Goal: Task Accomplishment & Management: Use online tool/utility

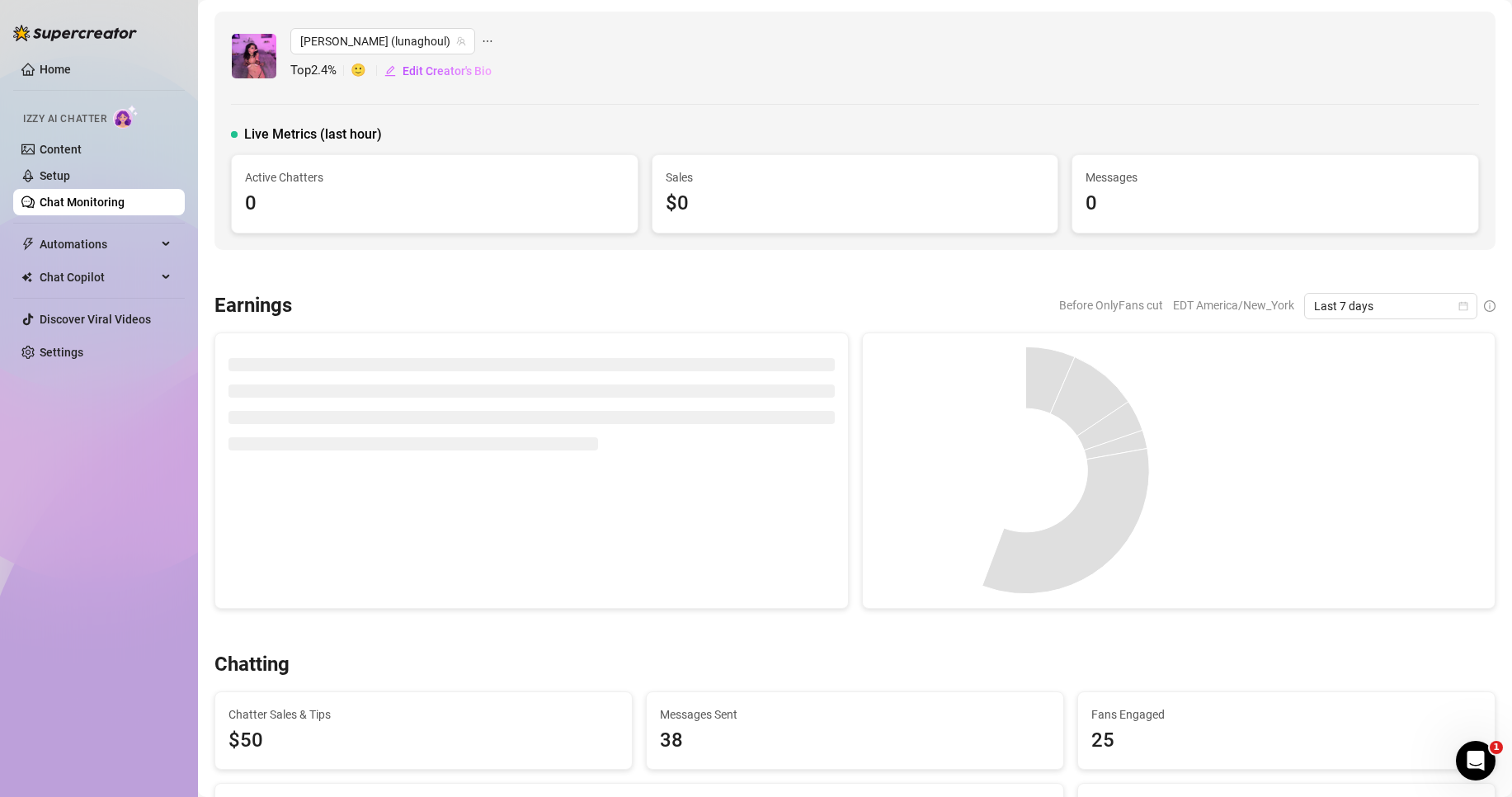
click at [95, 208] on link "Chat Monitoring" at bounding box center [81, 202] width 85 height 13
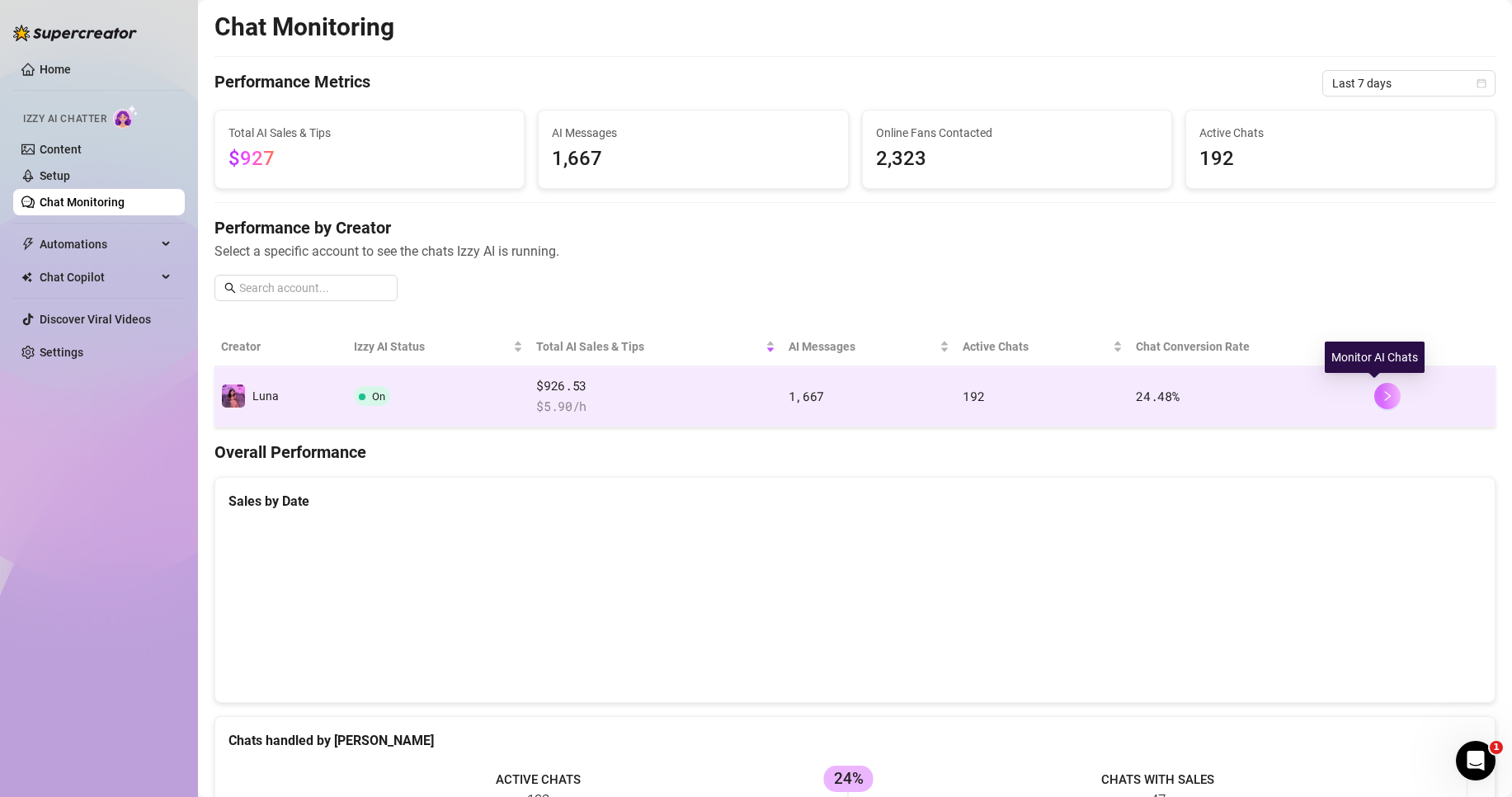
click at [1382, 394] on icon "right" at bounding box center [1387, 396] width 11 height 11
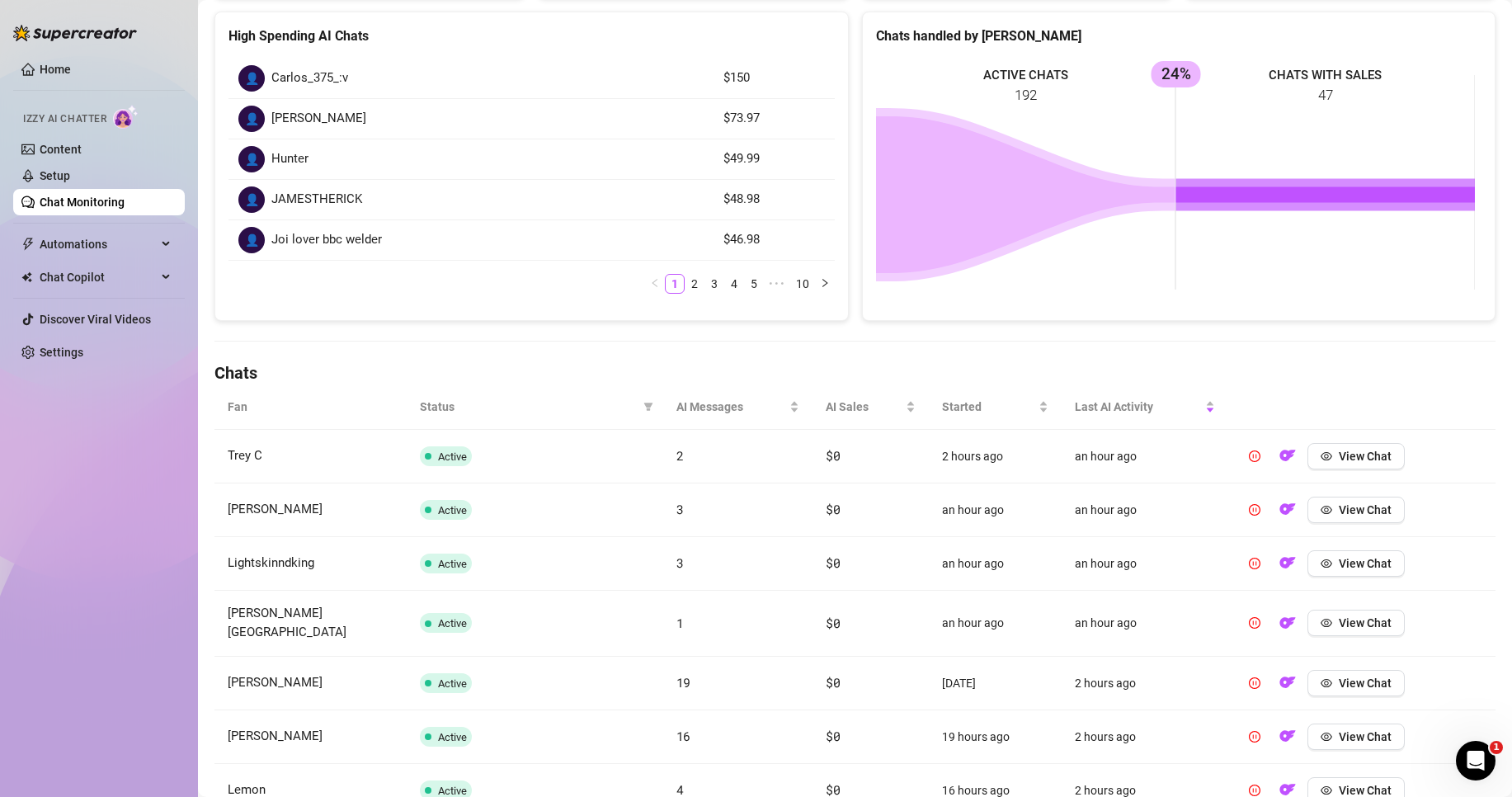
scroll to position [247, 0]
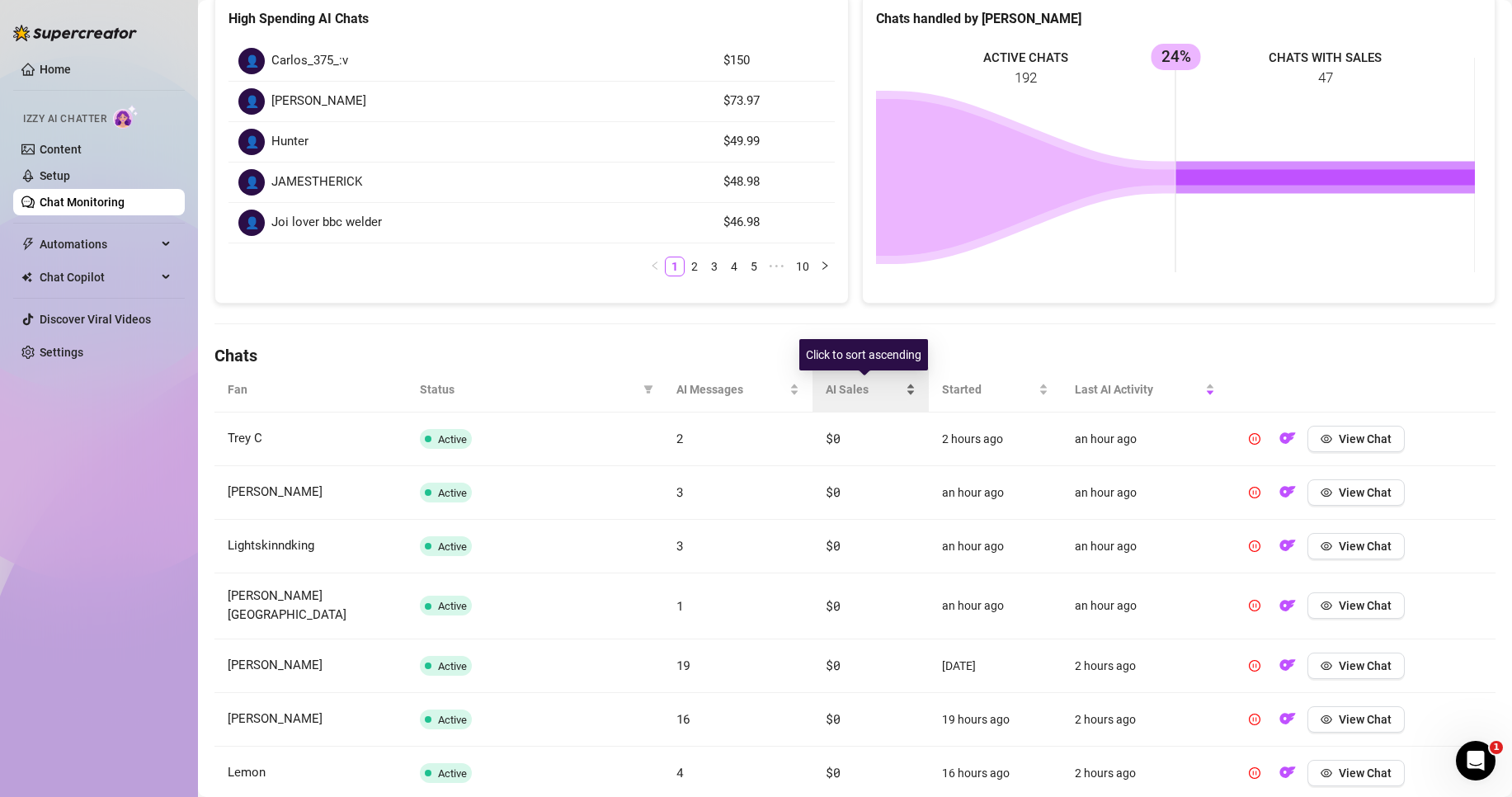
click at [906, 390] on div "AI Sales" at bounding box center [870, 389] width 90 height 18
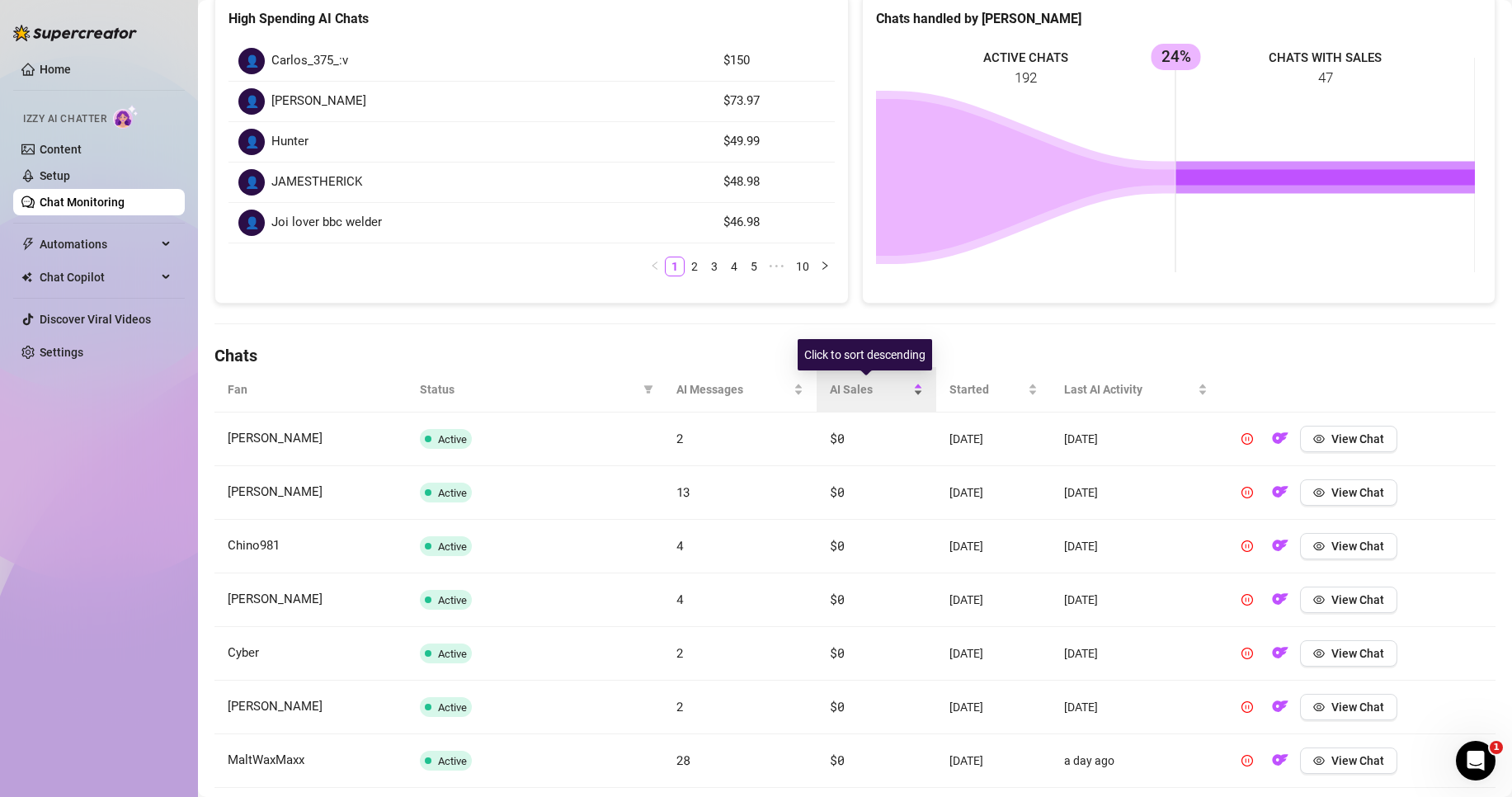
click at [906, 390] on div "AI Sales" at bounding box center [876, 389] width 93 height 18
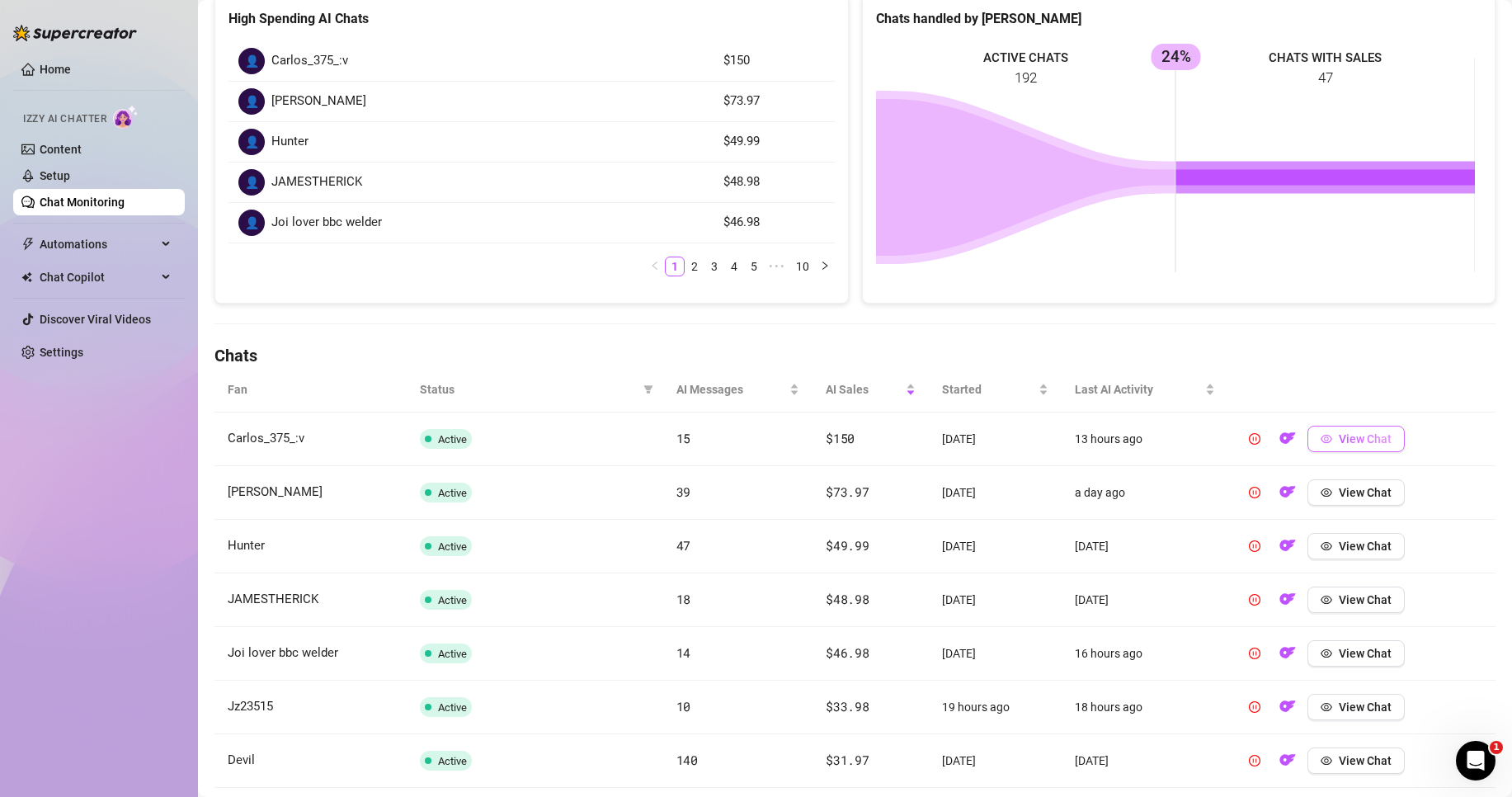
click at [1370, 440] on span "View Chat" at bounding box center [1365, 439] width 52 height 13
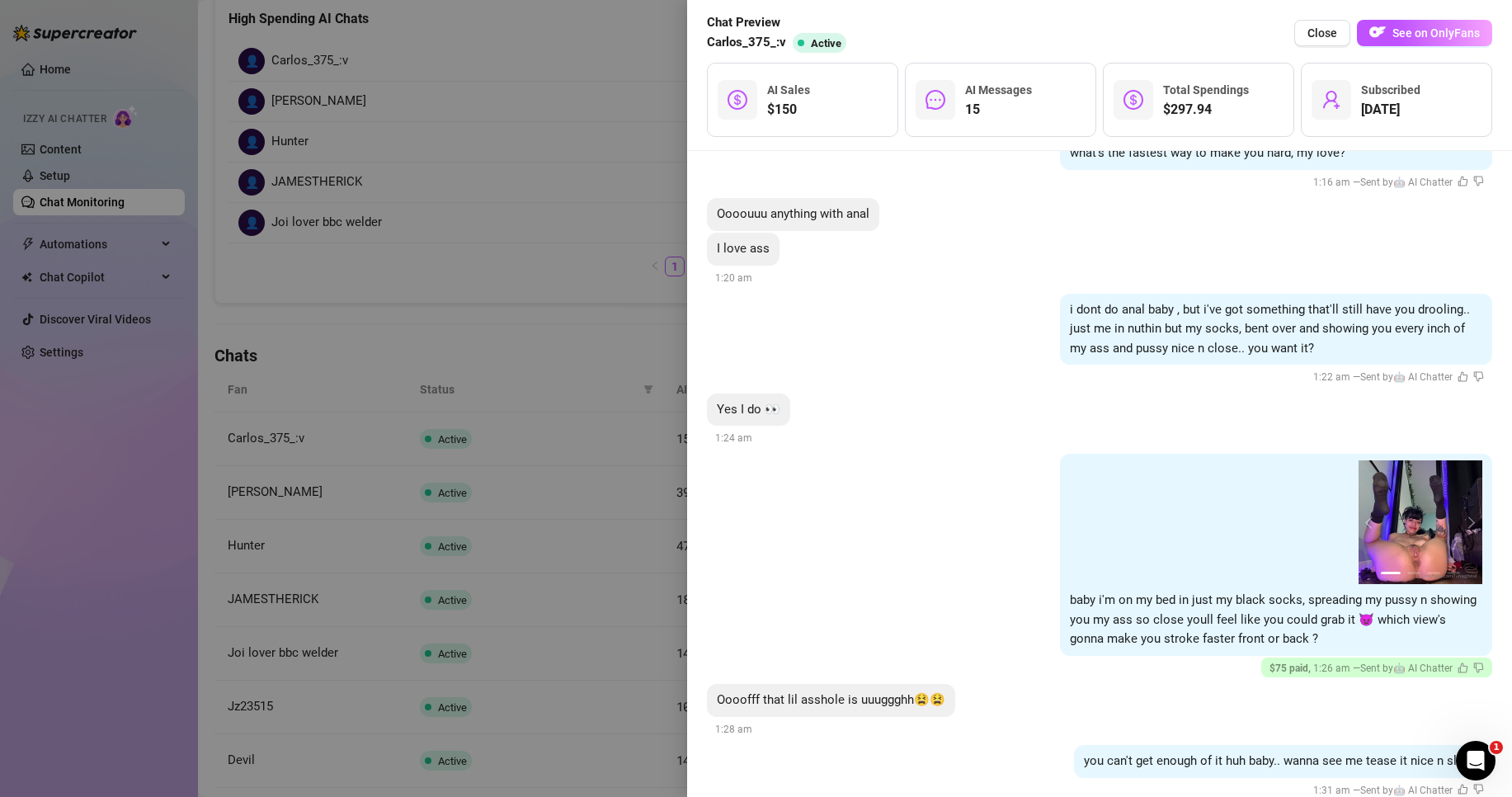
scroll to position [2073, 0]
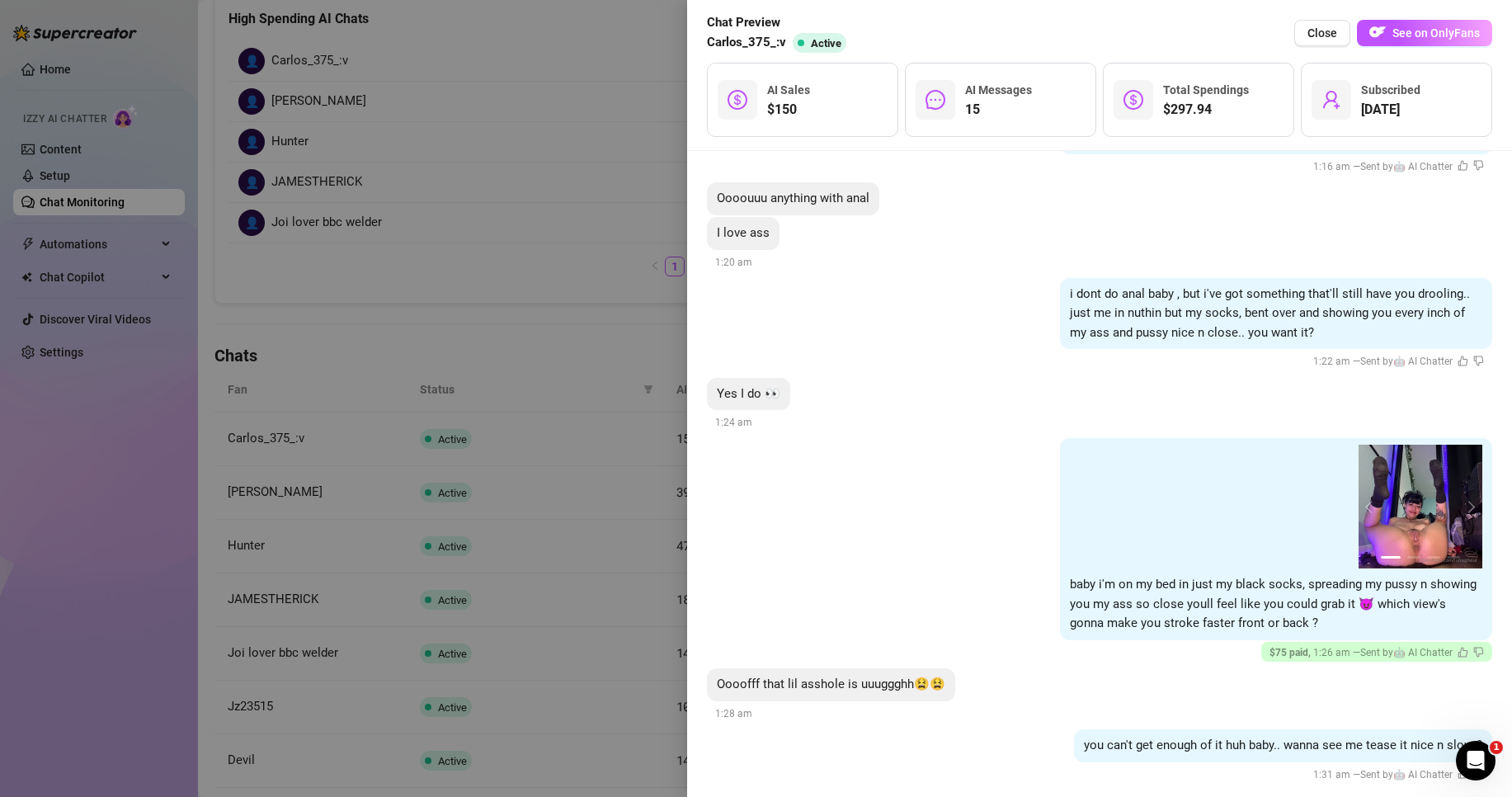
click at [647, 337] on div at bounding box center [756, 398] width 1512 height 797
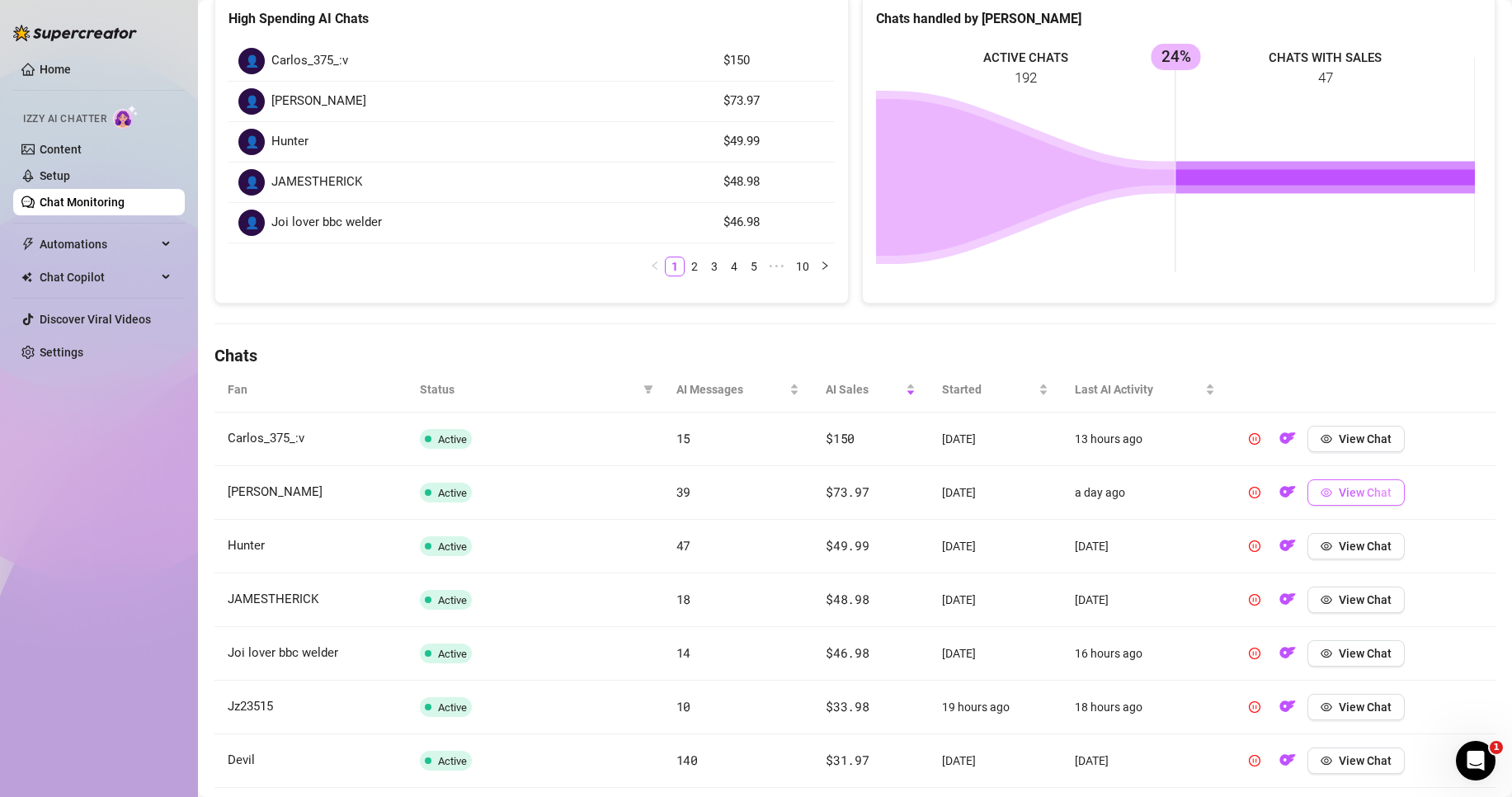
click at [1364, 499] on span "View Chat" at bounding box center [1365, 492] width 52 height 13
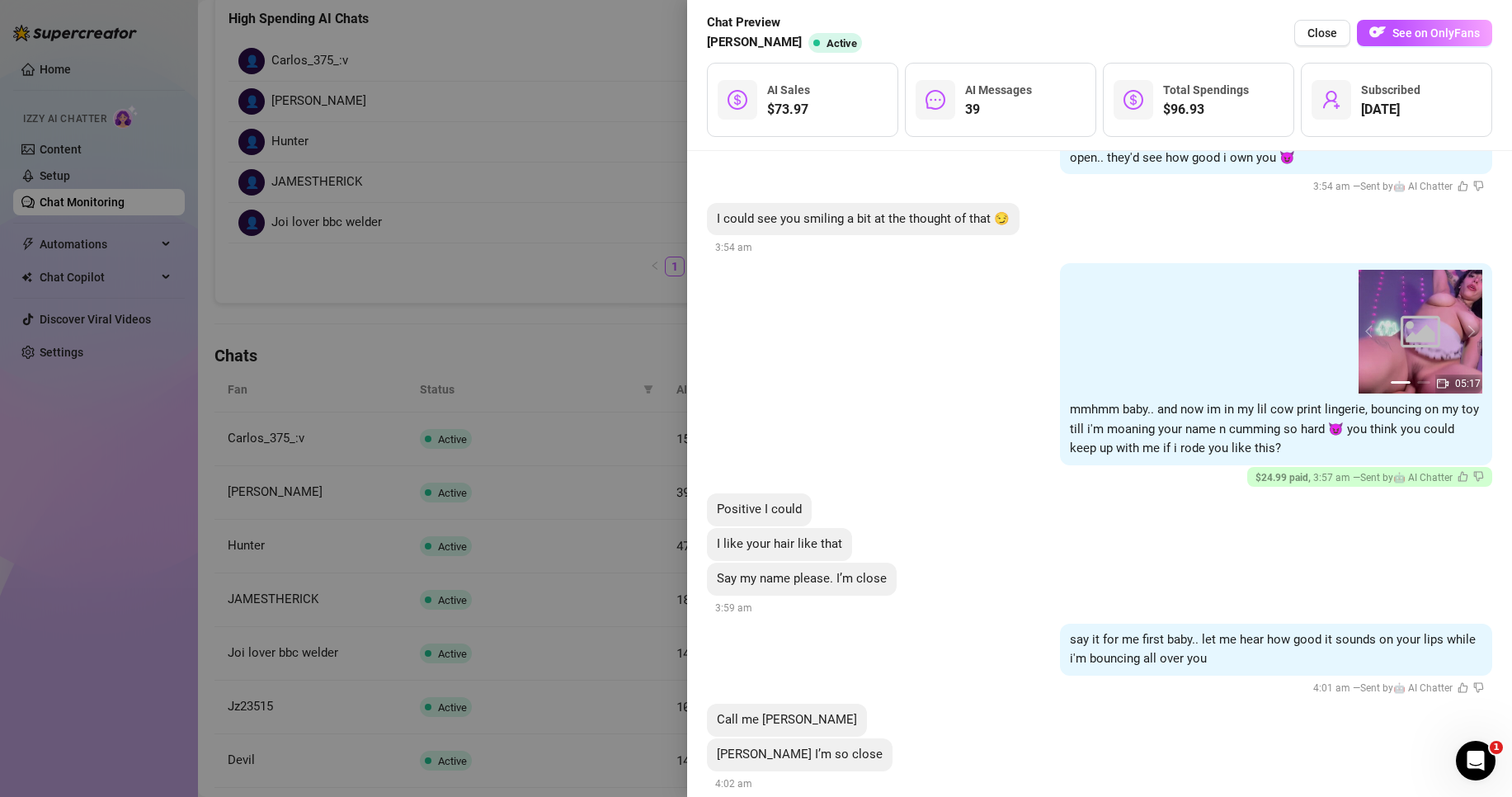
scroll to position [6442, 0]
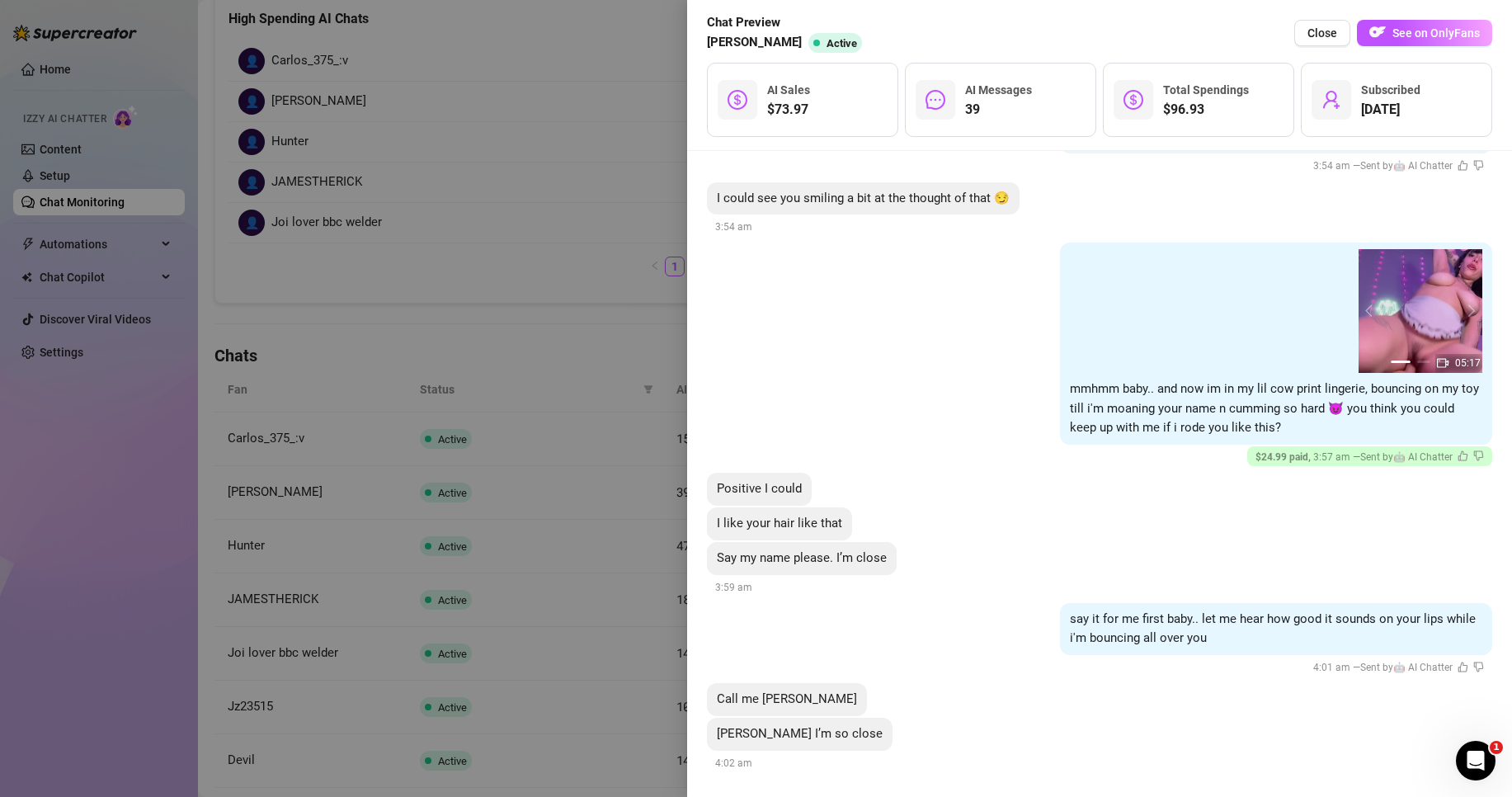
click at [613, 461] on div at bounding box center [756, 398] width 1512 height 797
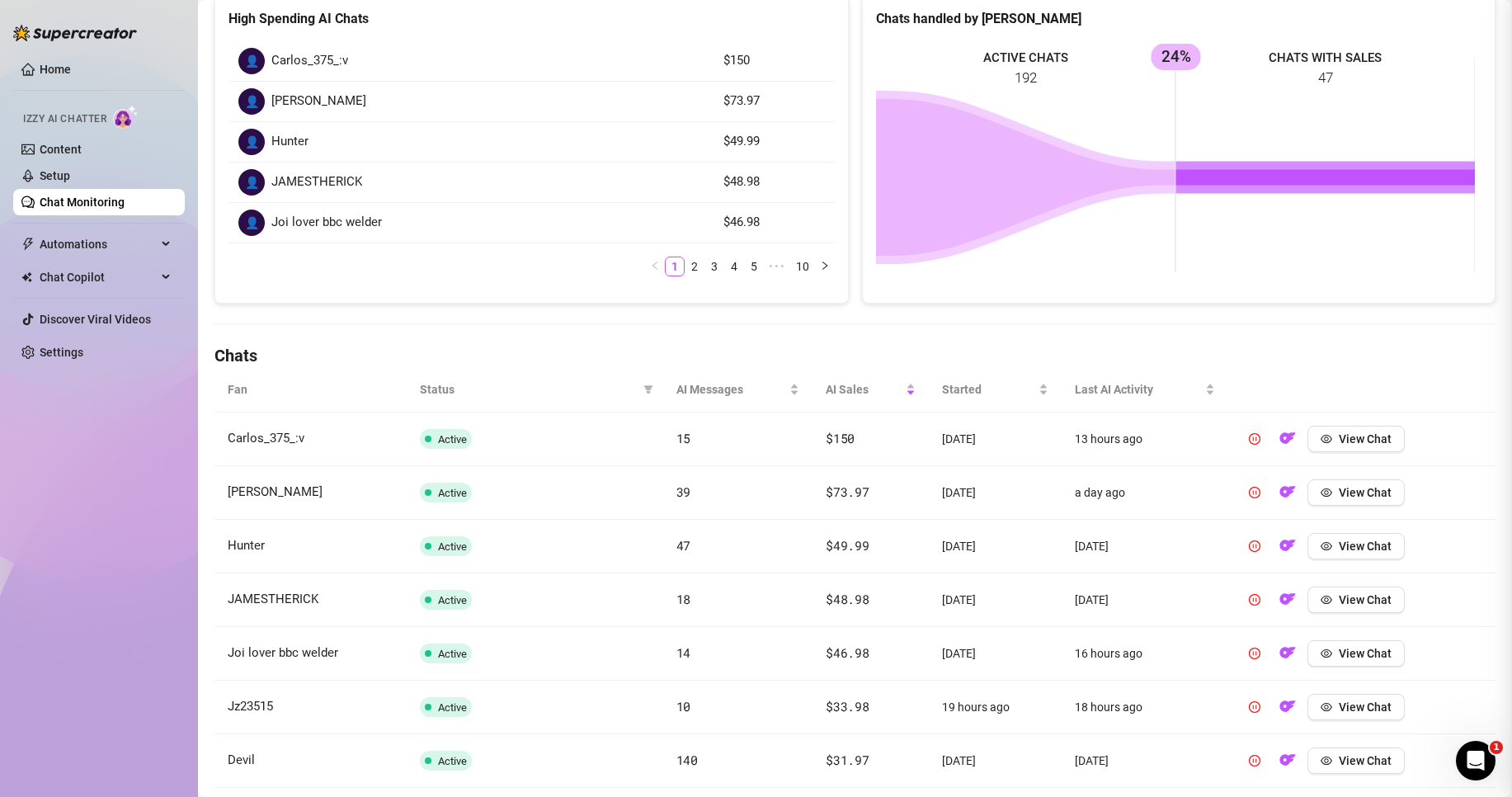
scroll to position [0, 0]
click at [1365, 550] on span "View Chat" at bounding box center [1365, 546] width 52 height 13
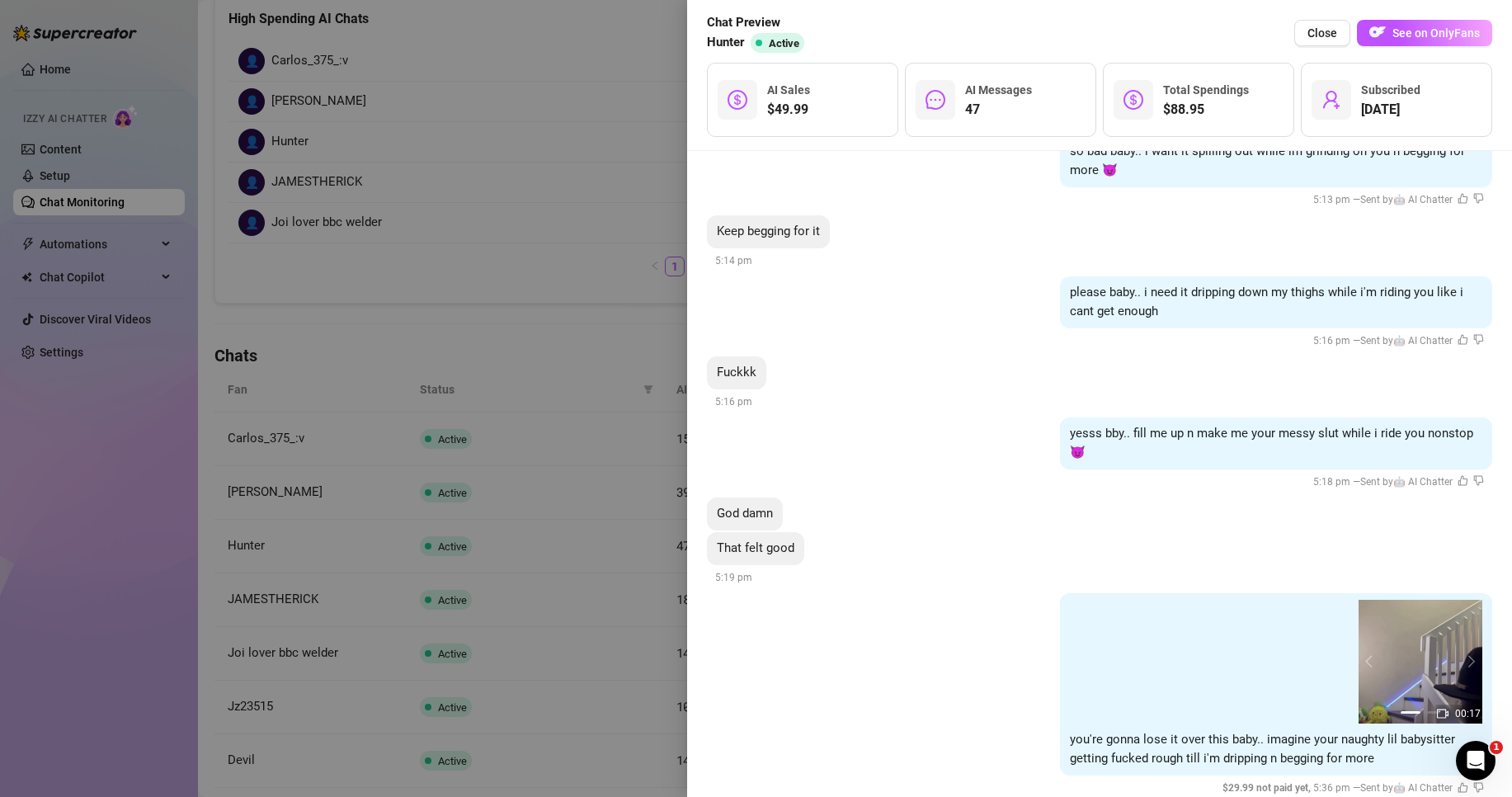
scroll to position [6844, 0]
click at [588, 498] on div at bounding box center [756, 398] width 1512 height 797
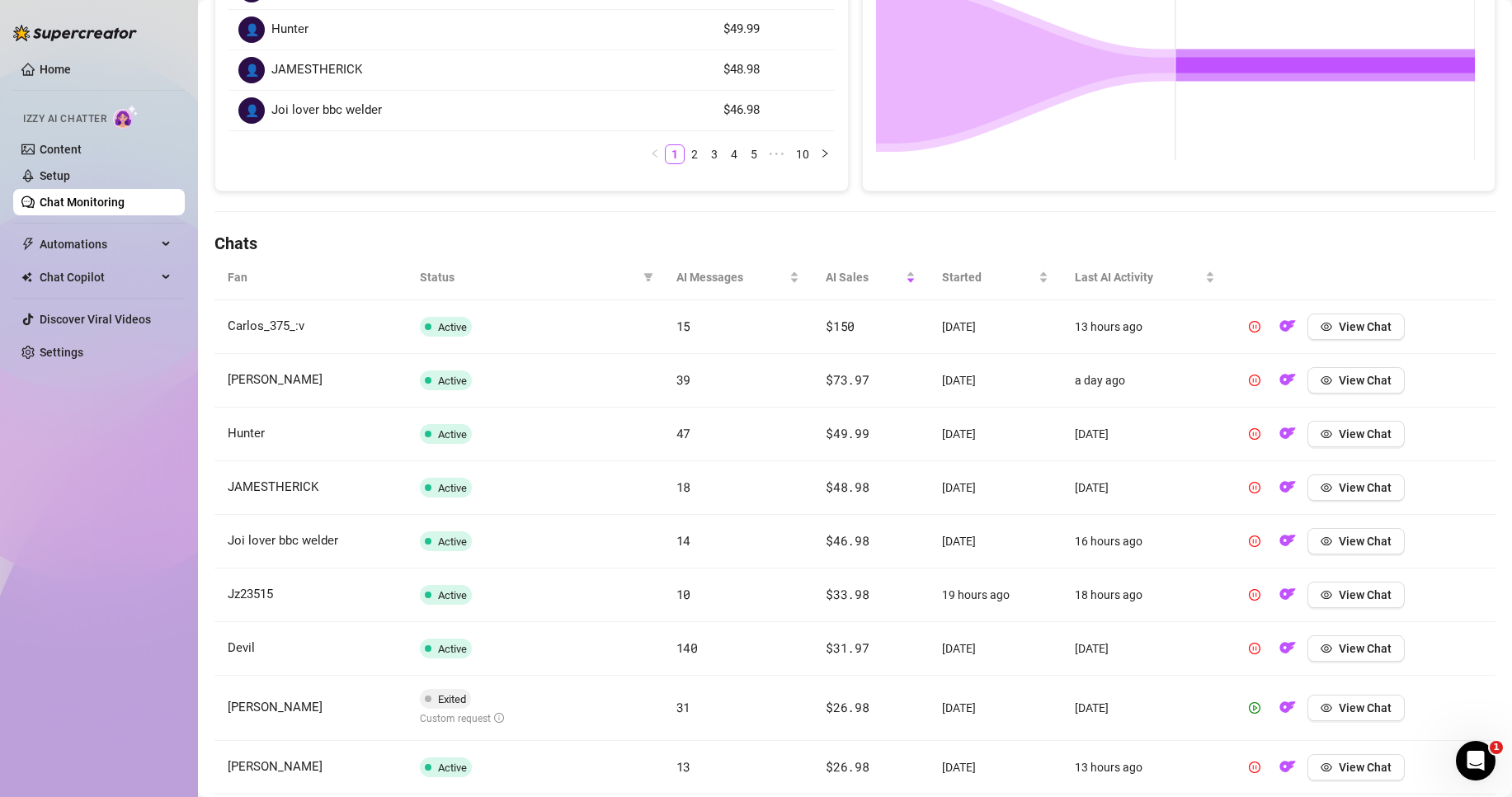
scroll to position [513, 0]
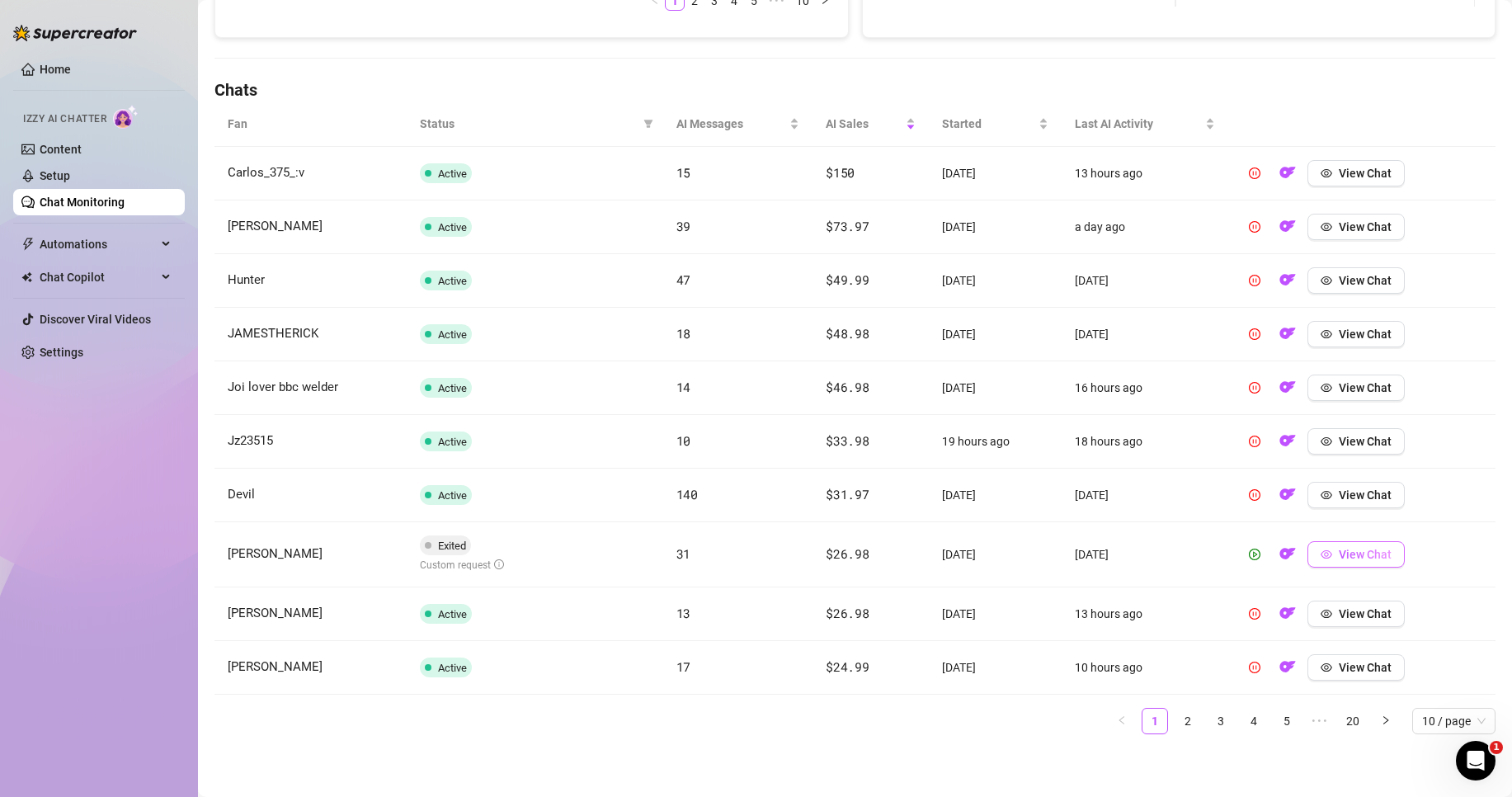
click at [1385, 566] on button "View Chat" at bounding box center [1356, 555] width 97 height 26
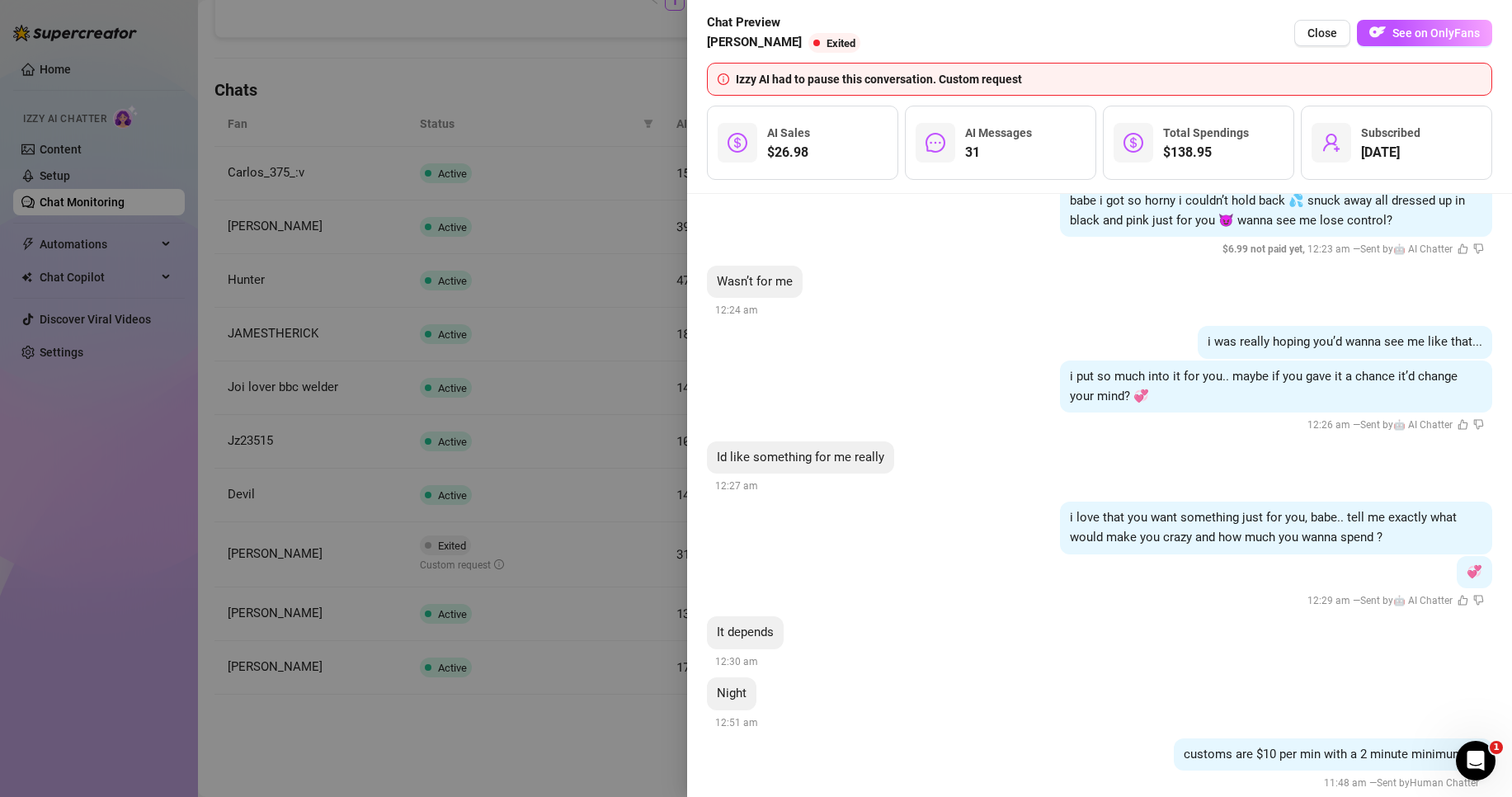
scroll to position [4821, 0]
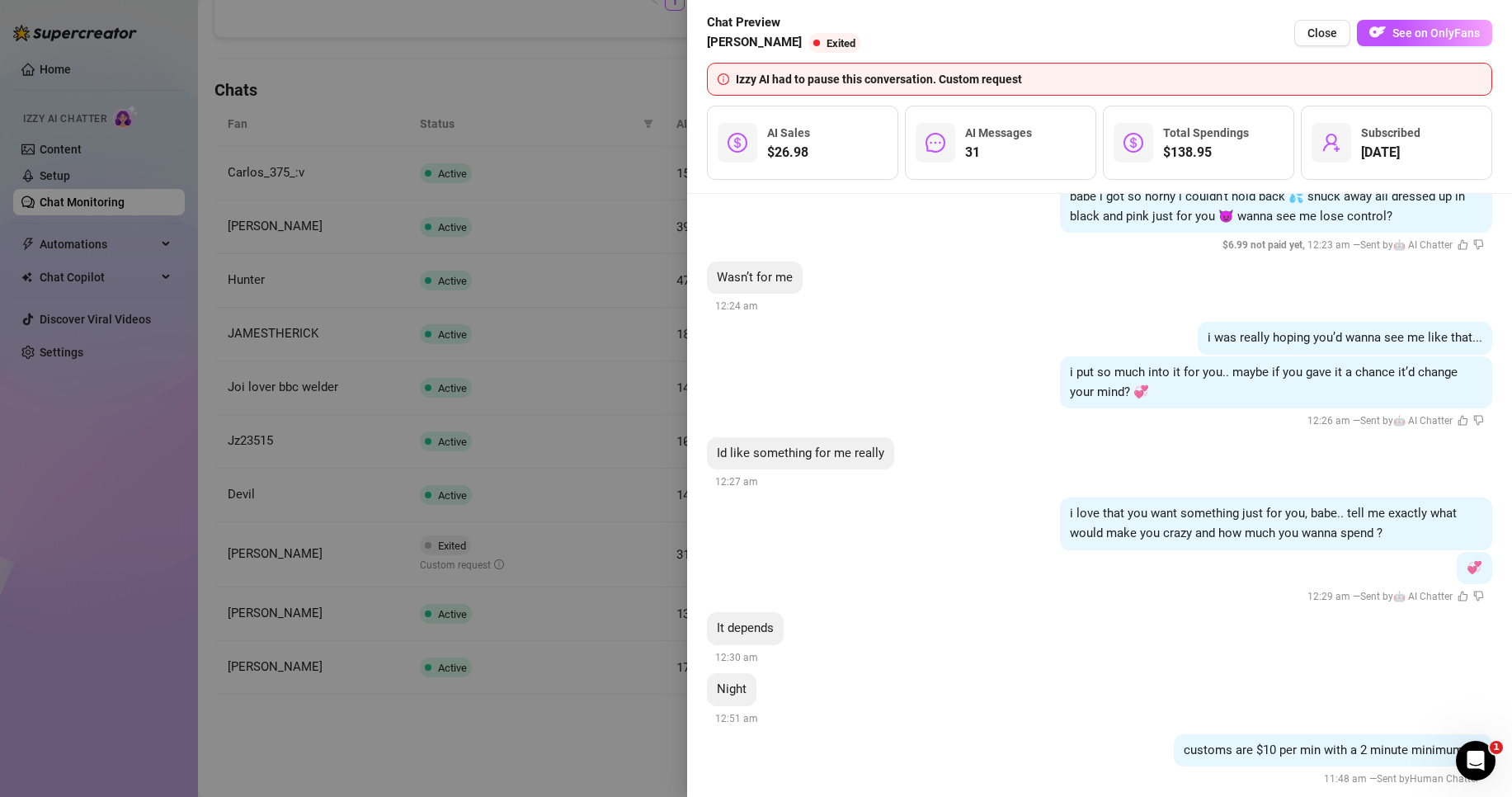
click at [619, 533] on div at bounding box center [756, 398] width 1512 height 797
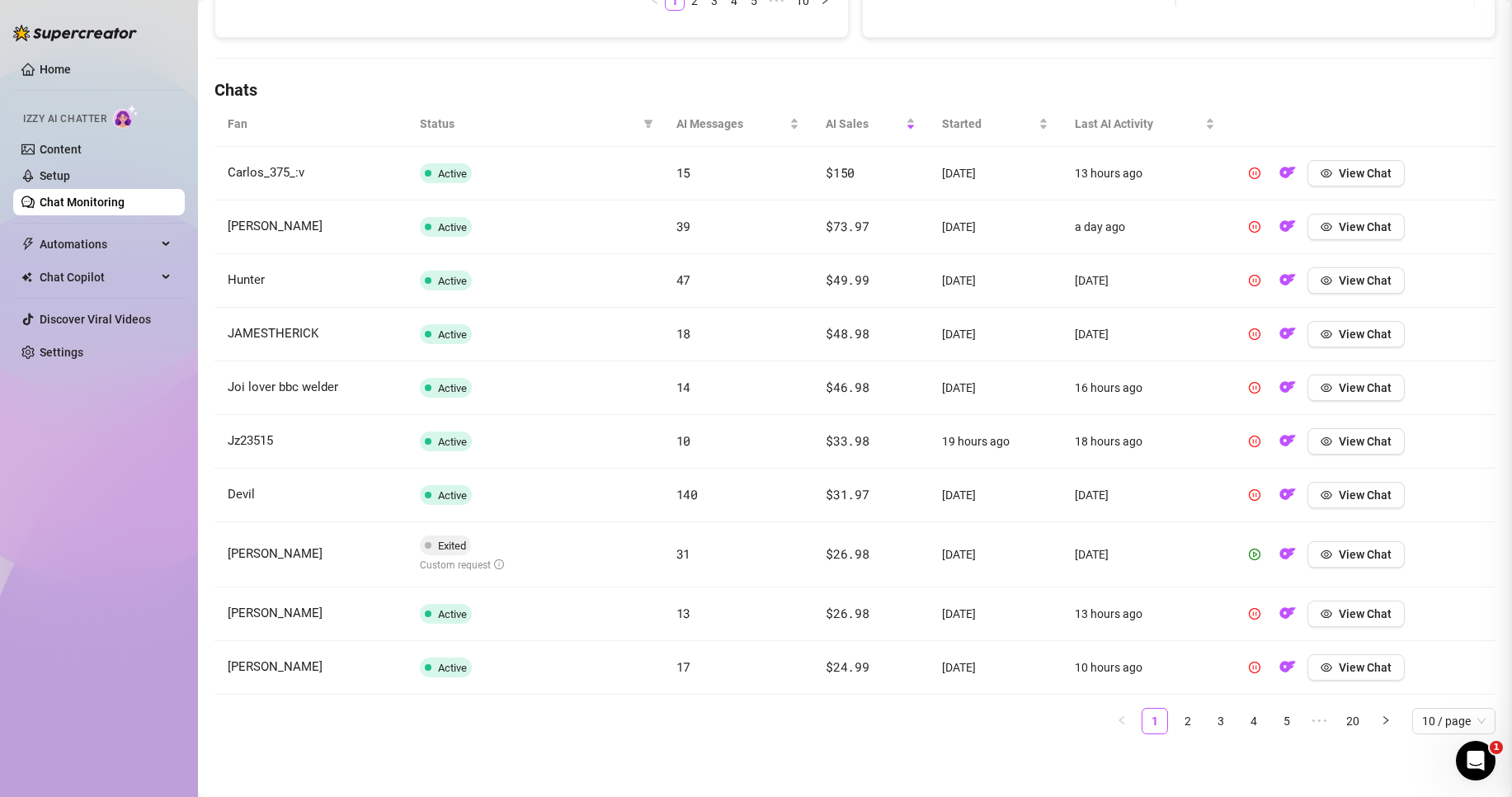
scroll to position [0, 0]
click at [1183, 720] on link "2" at bounding box center [1188, 721] width 24 height 24
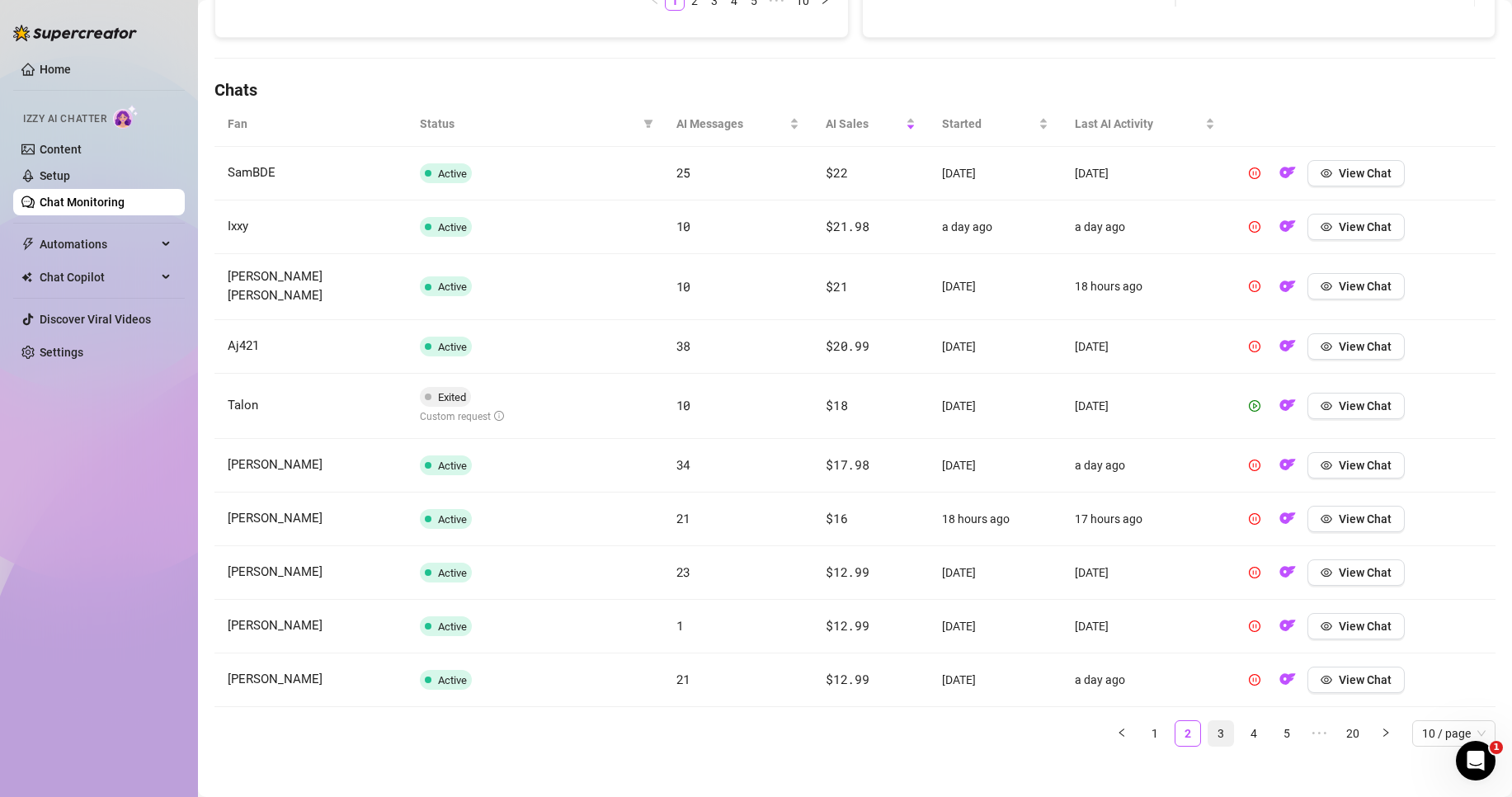
click at [1210, 724] on link "3" at bounding box center [1221, 733] width 24 height 24
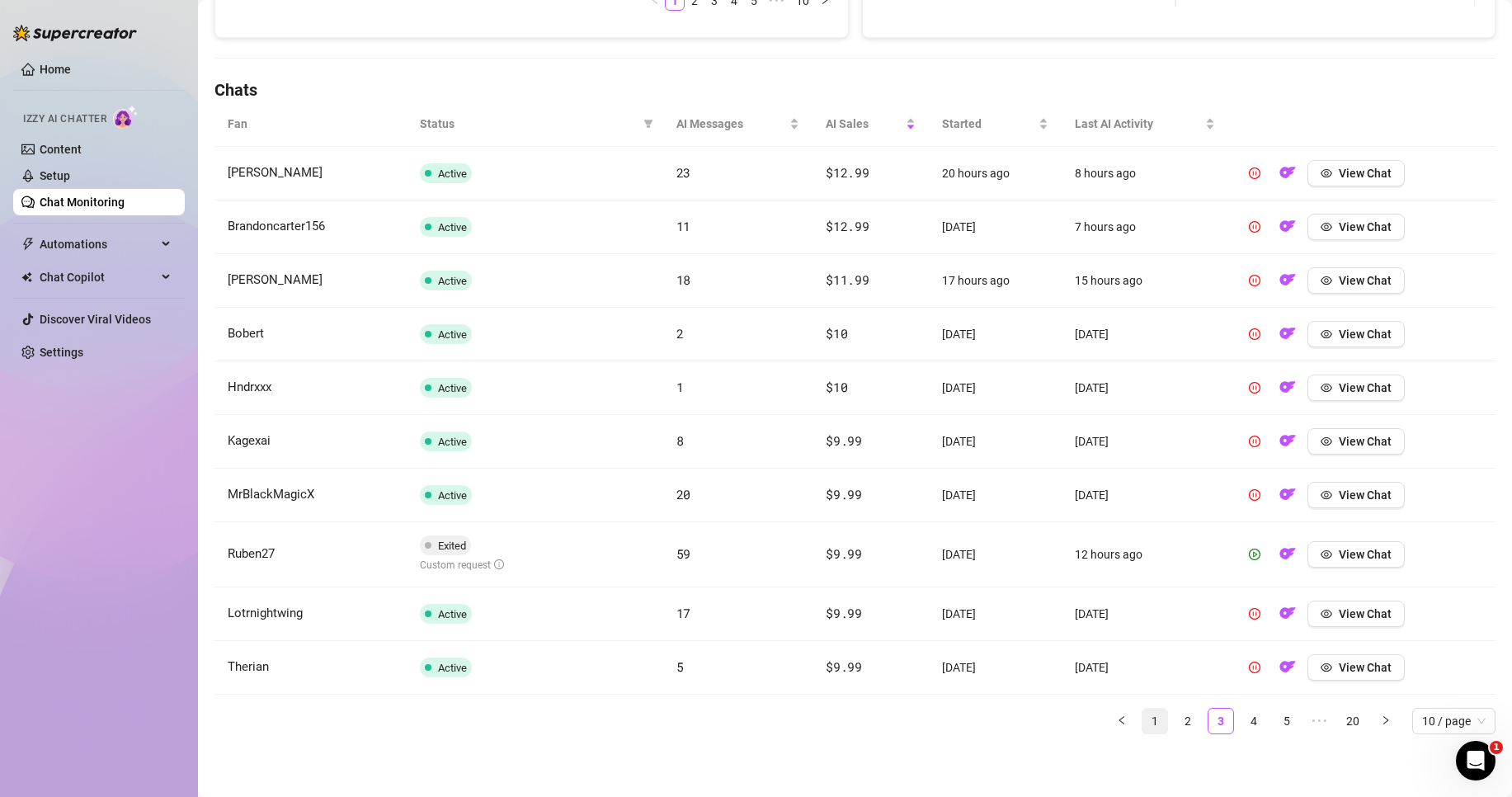
click at [1144, 721] on link "1" at bounding box center [1155, 721] width 24 height 24
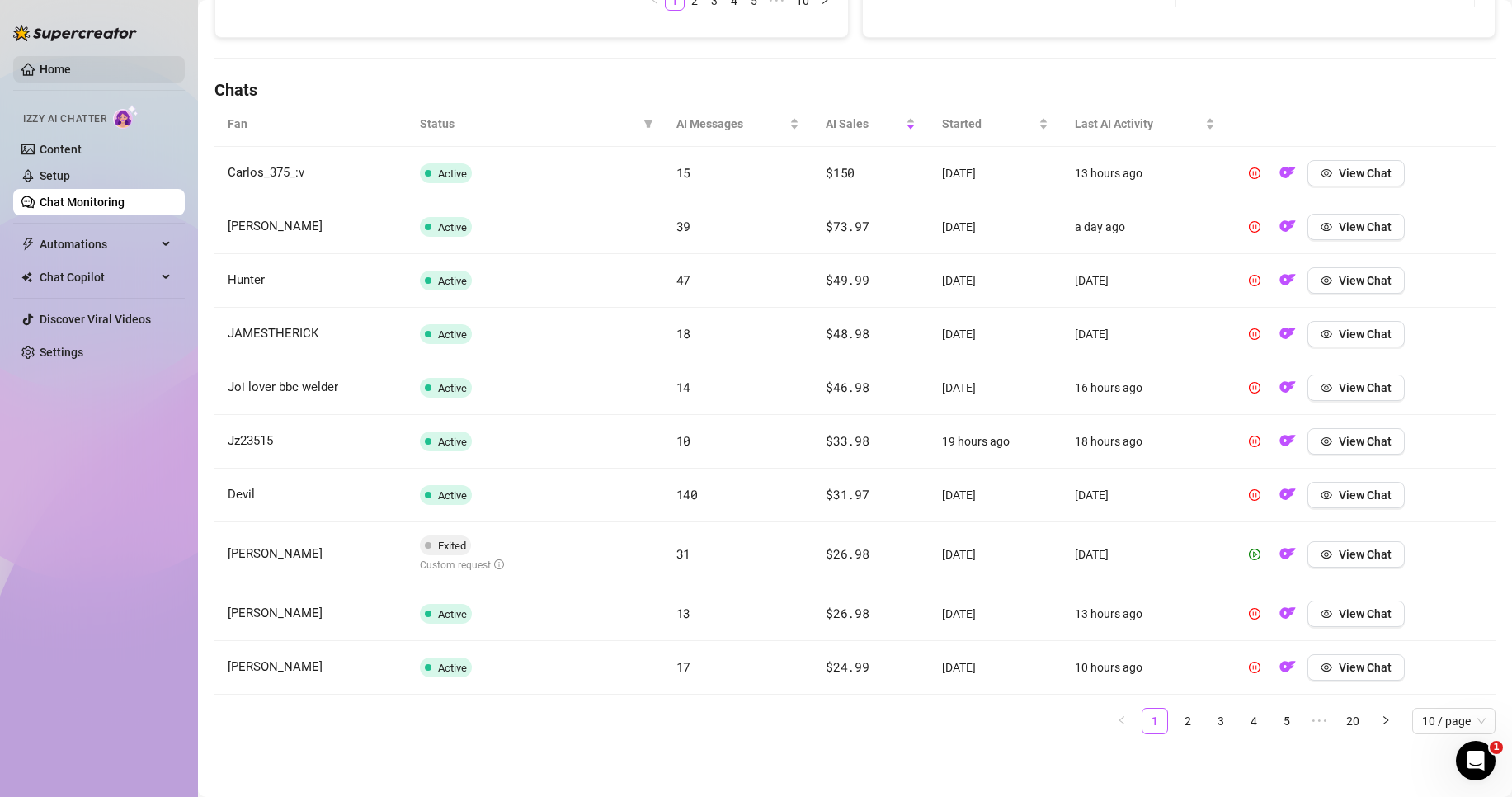
click at [71, 63] on link "Home" at bounding box center [55, 69] width 31 height 13
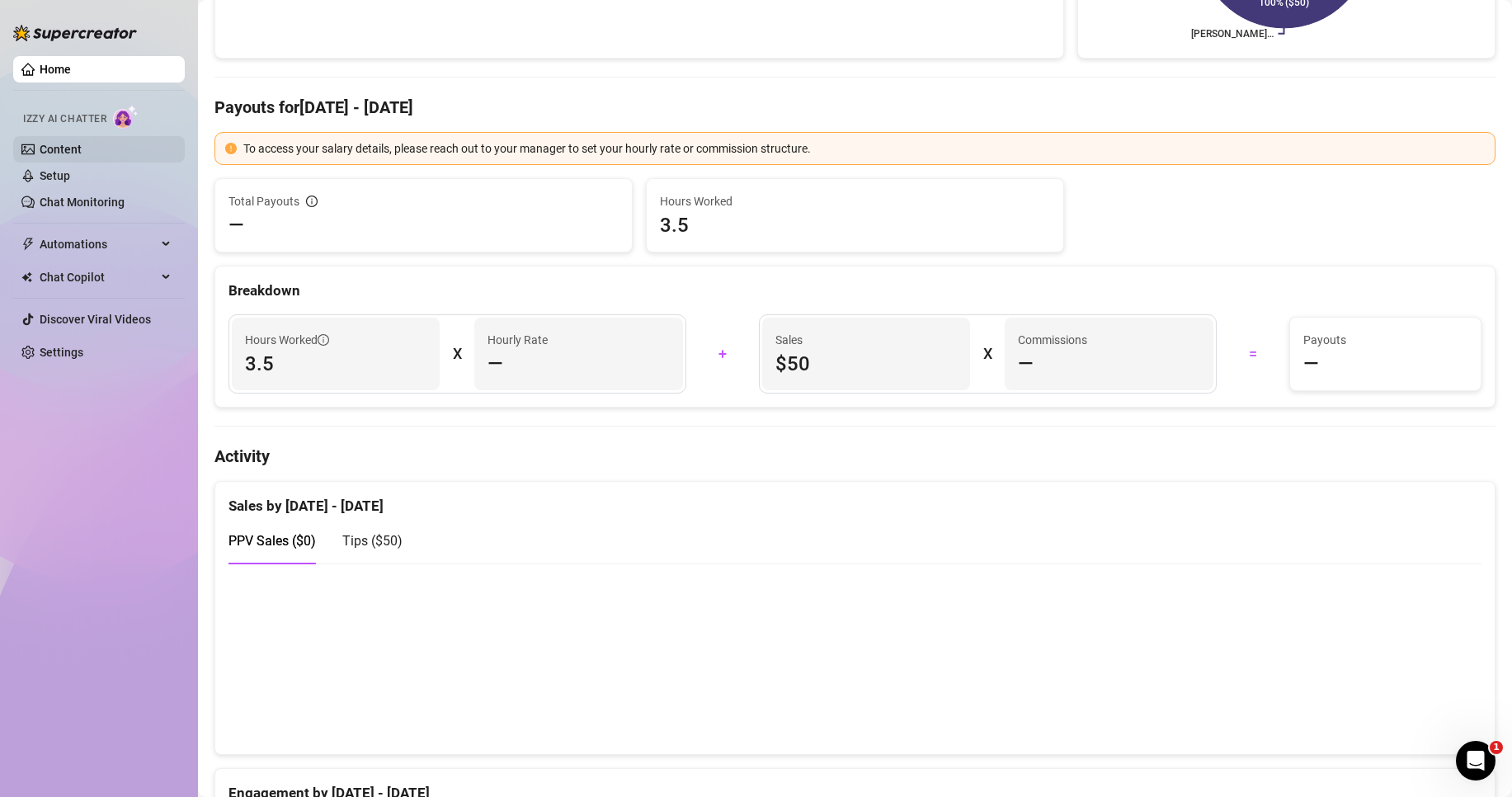
click at [82, 146] on link "Content" at bounding box center [60, 149] width 42 height 13
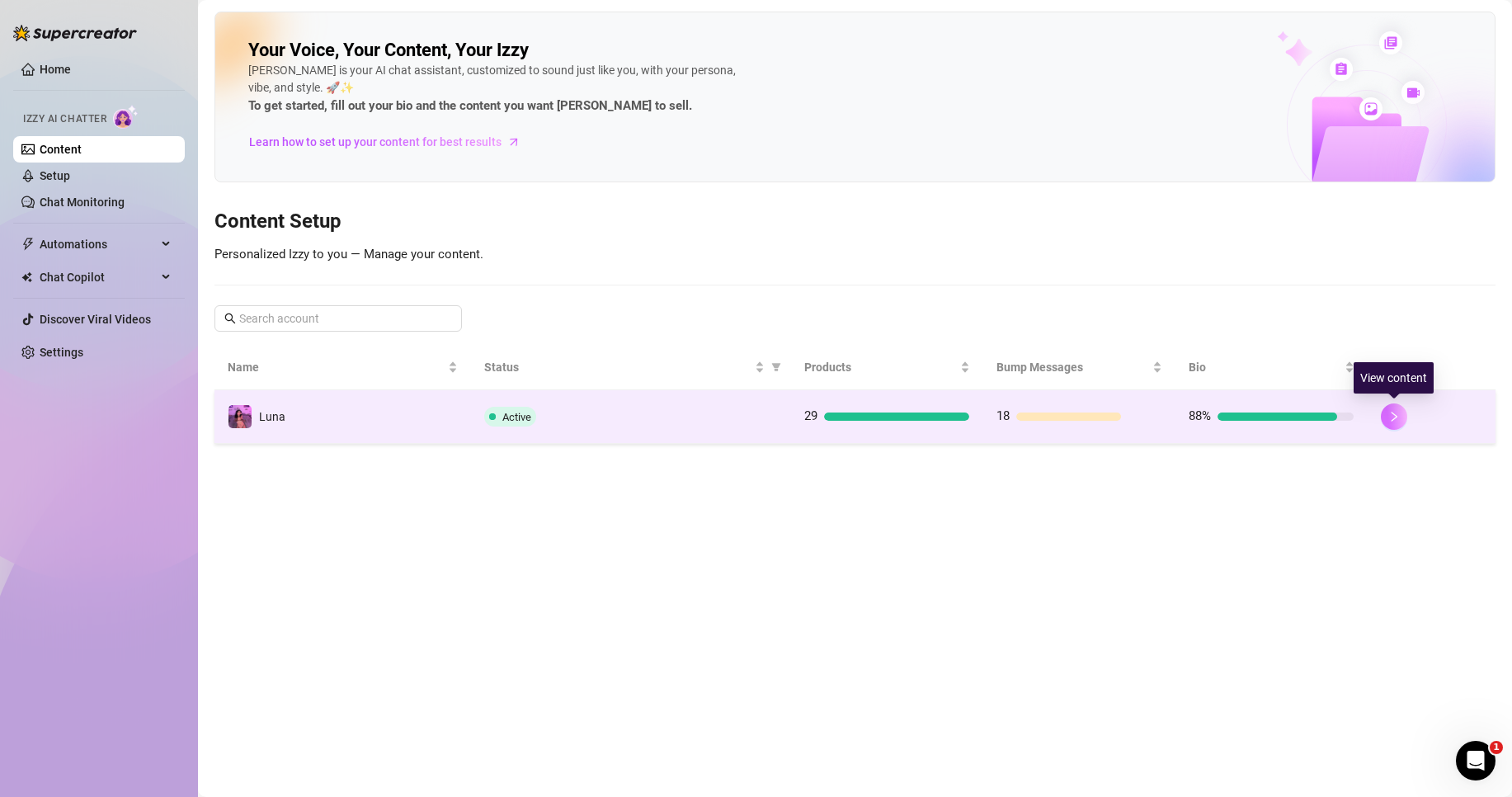
click at [1395, 422] on icon "right" at bounding box center [1394, 416] width 11 height 11
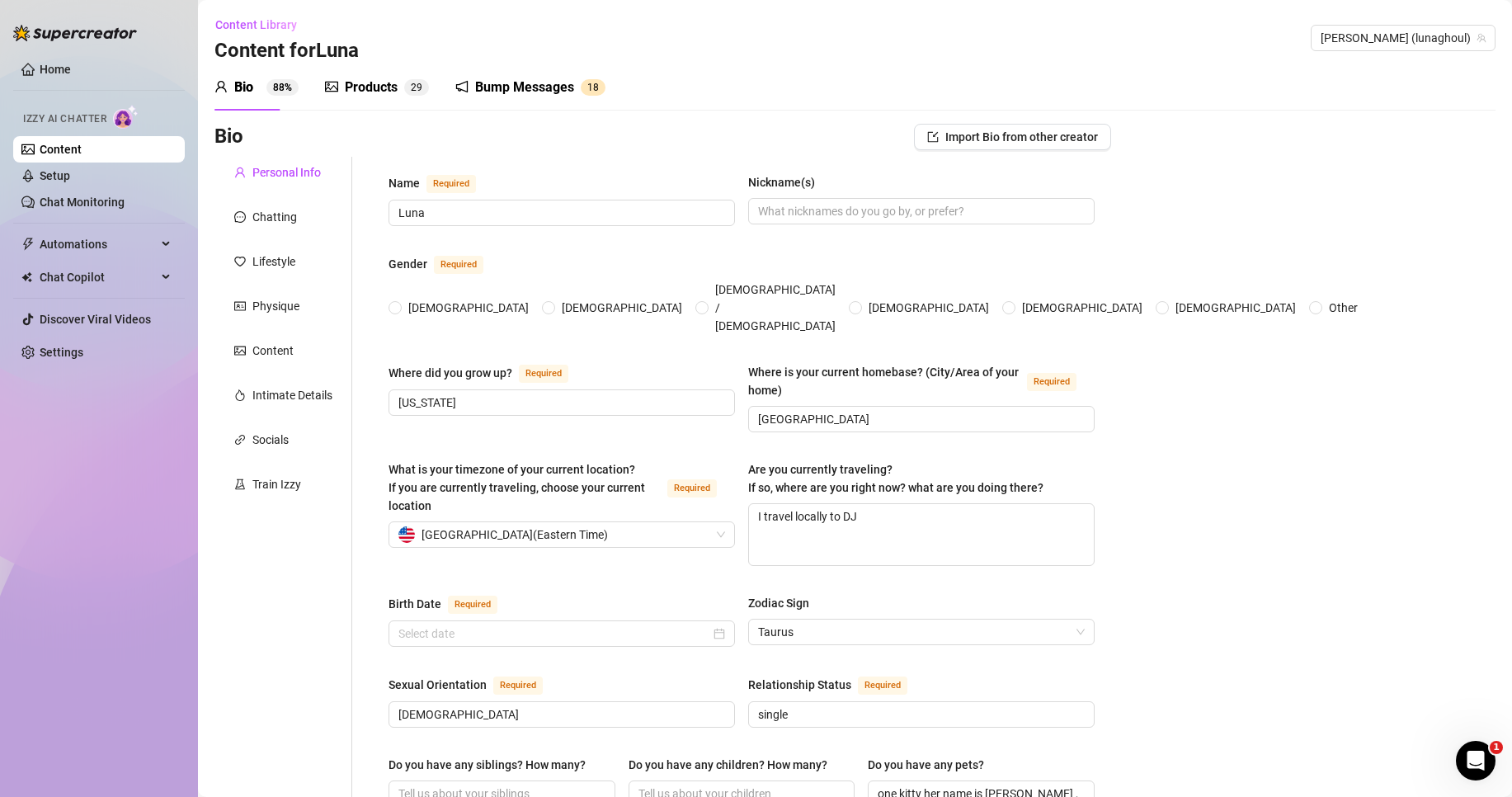
radio input "true"
type input "[DATE]"
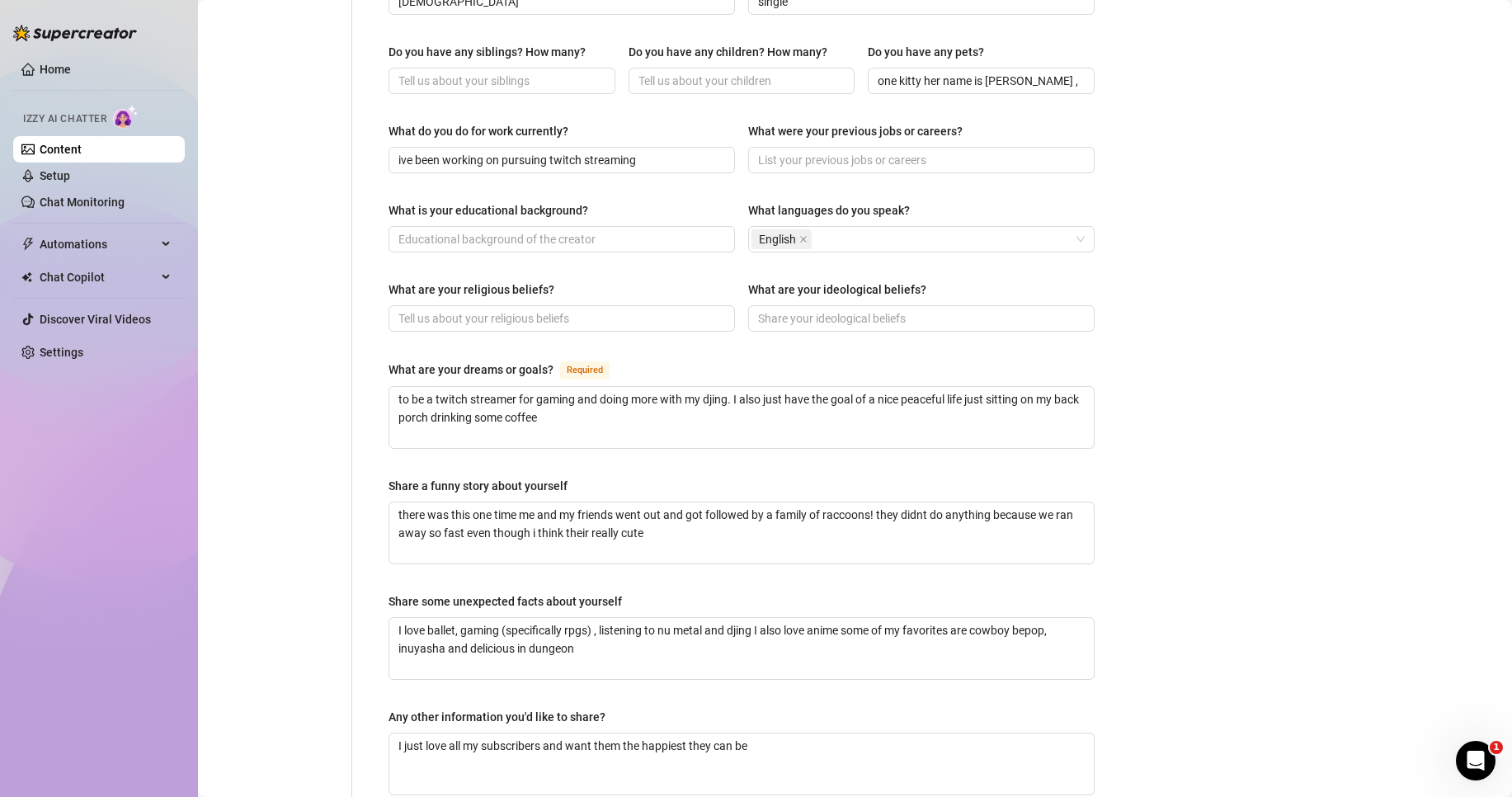
scroll to position [743, 0]
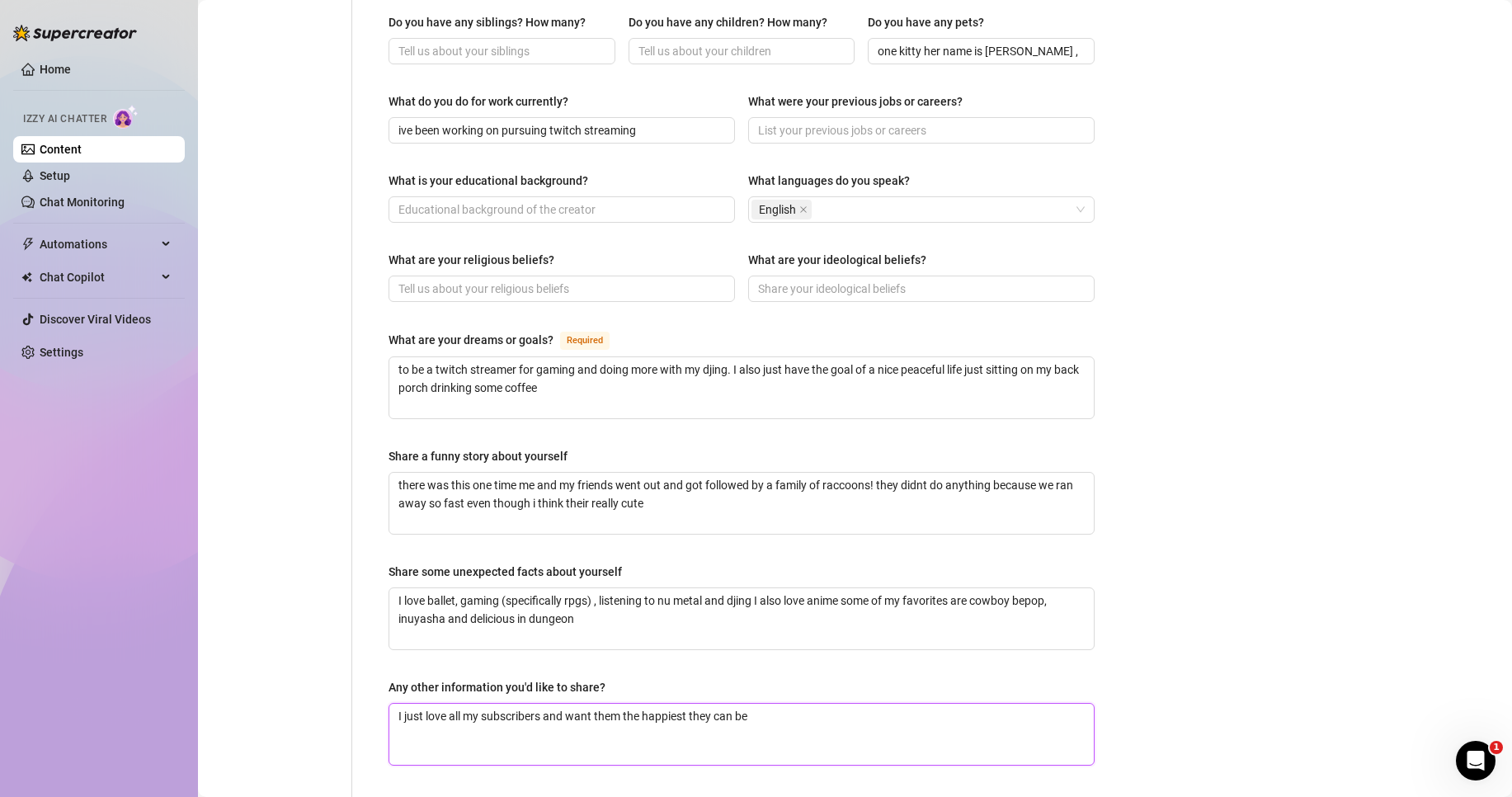
click at [807, 704] on textarea "I just love all my subscribers and want them the happiest they can be" at bounding box center [742, 735] width 705 height 61
